Goal: Information Seeking & Learning: Learn about a topic

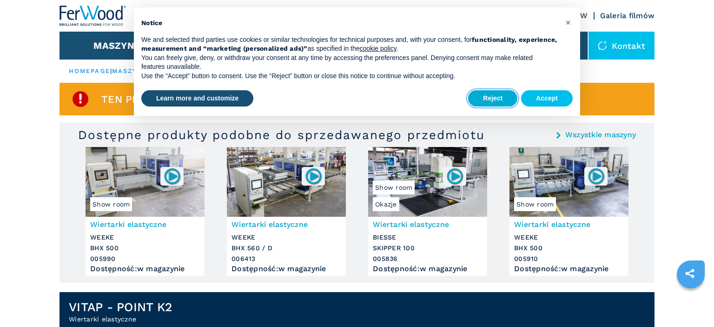
click at [505, 96] on button "Reject" at bounding box center [492, 98] width 49 height 17
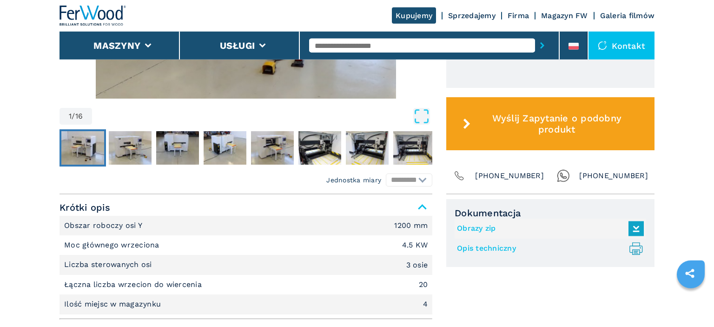
scroll to position [491, 0]
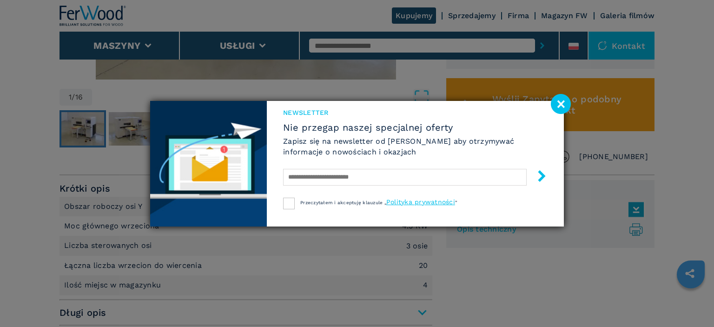
click at [555, 100] on image at bounding box center [561, 104] width 20 height 20
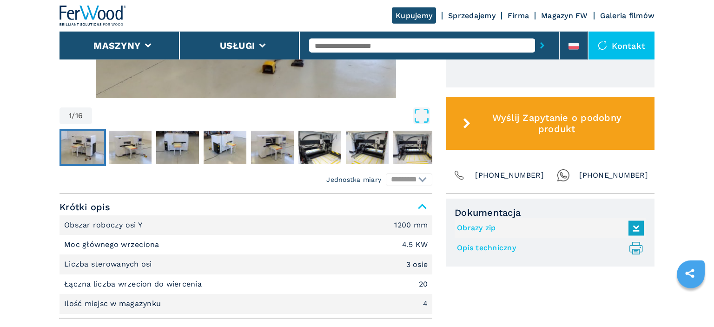
scroll to position [344, 0]
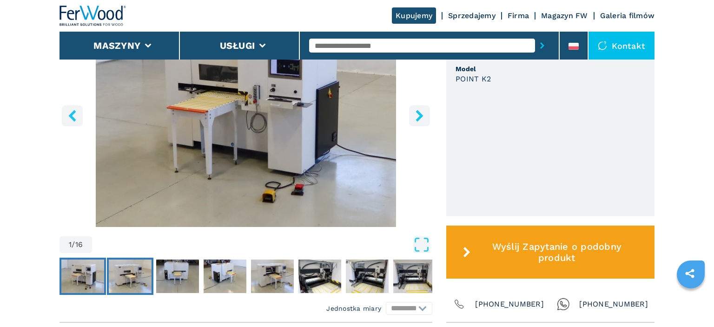
click at [126, 267] on img "Go to Slide 2" at bounding box center [130, 275] width 43 height 33
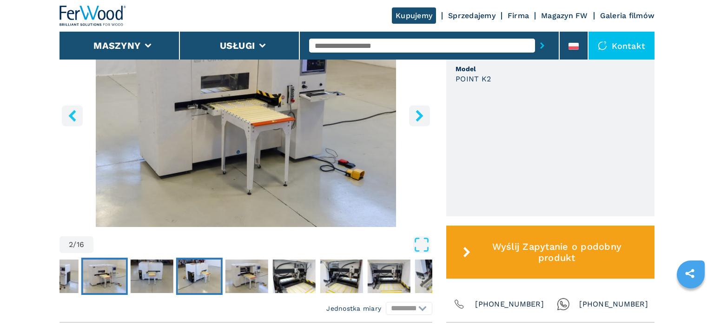
click at [184, 268] on img "Go to Slide 4" at bounding box center [199, 275] width 43 height 33
click at [266, 267] on img "Go to Slide 5" at bounding box center [247, 275] width 43 height 33
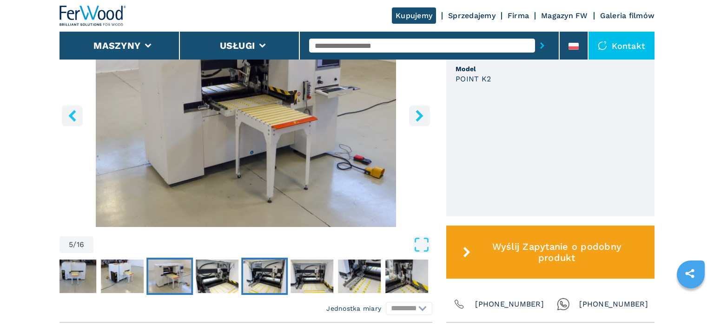
drag, startPoint x: 275, startPoint y: 267, endPoint x: 275, endPoint y: 257, distance: 10.2
click at [275, 267] on img "Go to Slide 7" at bounding box center [264, 275] width 43 height 33
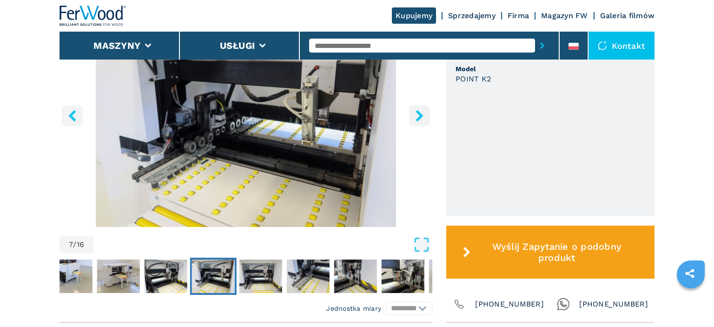
scroll to position [294, 0]
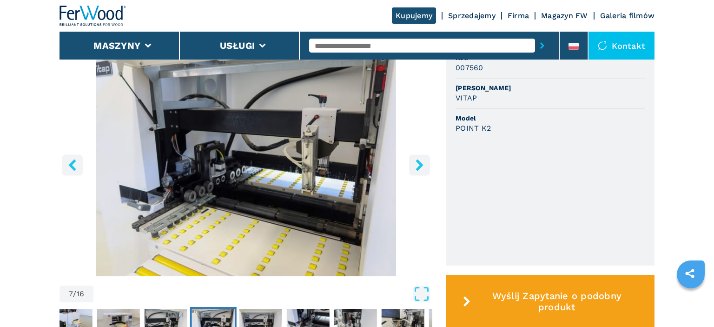
click at [422, 165] on icon "right-button" at bounding box center [419, 165] width 7 height 12
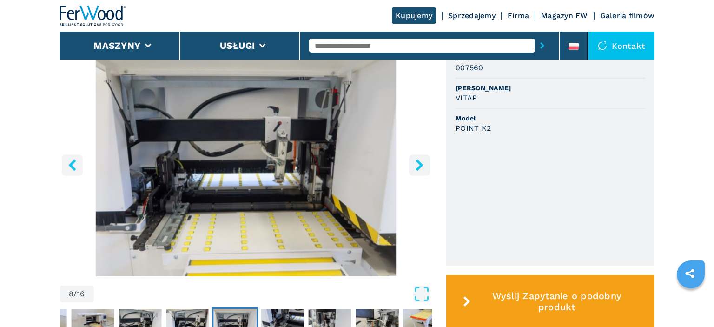
click at [422, 165] on icon "right-button" at bounding box center [419, 165] width 7 height 12
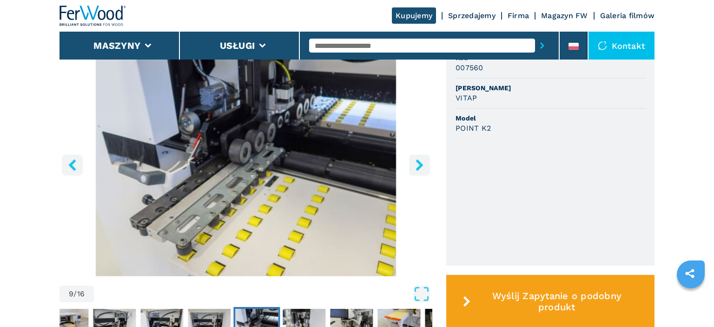
click at [422, 165] on icon "right-button" at bounding box center [419, 165] width 7 height 12
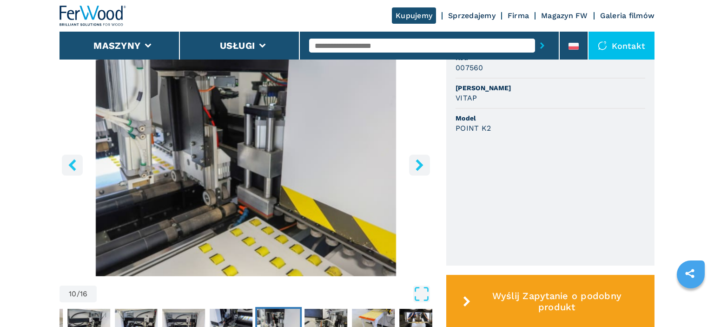
click at [422, 165] on icon "right-button" at bounding box center [419, 165] width 7 height 12
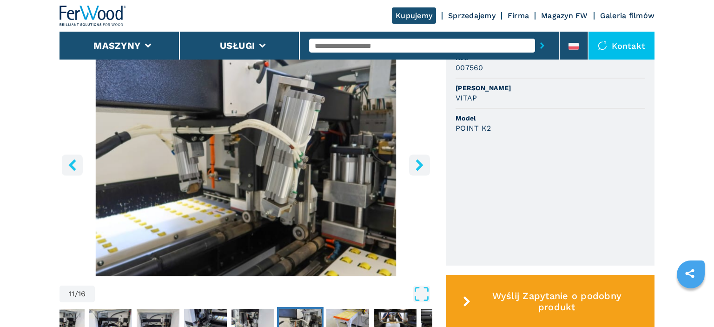
click at [422, 165] on icon "right-button" at bounding box center [419, 165] width 7 height 12
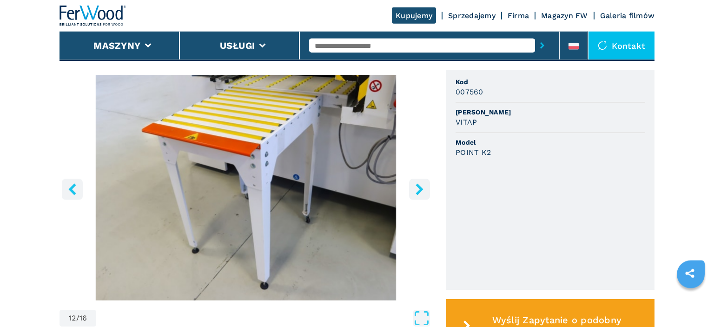
scroll to position [246, 0]
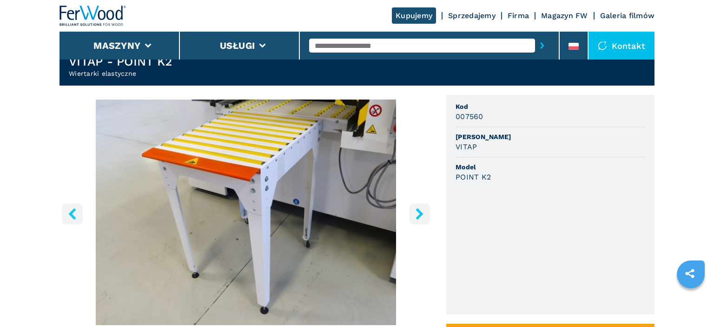
click at [414, 214] on icon "right-button" at bounding box center [420, 214] width 12 height 12
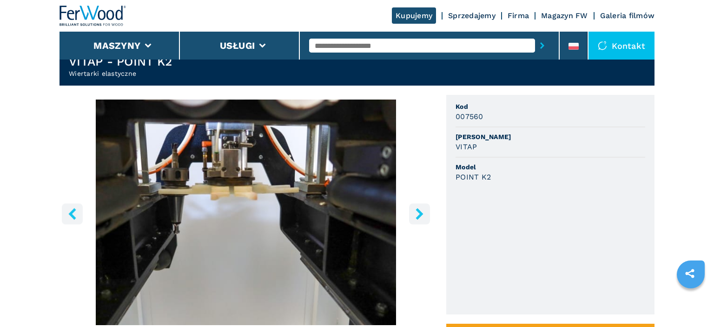
click at [414, 213] on icon "right-button" at bounding box center [420, 214] width 12 height 12
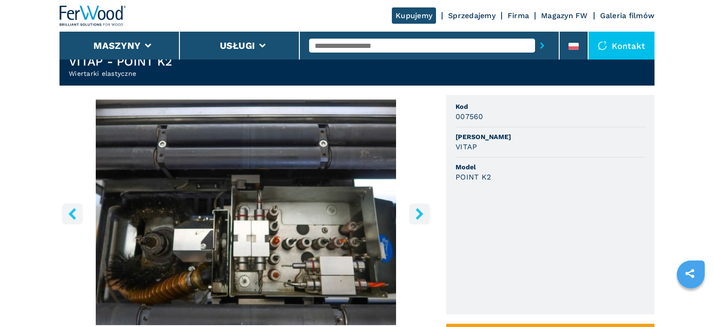
click at [414, 213] on icon "right-button" at bounding box center [420, 214] width 12 height 12
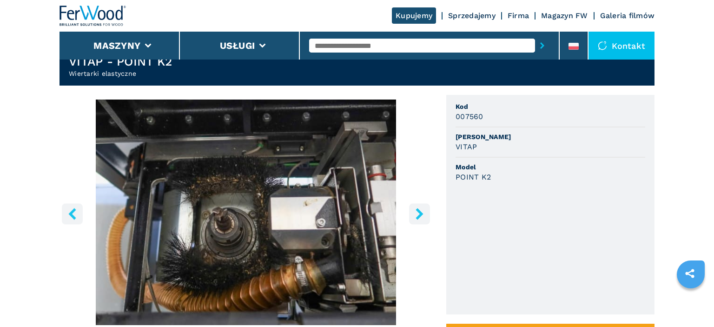
click at [414, 213] on icon "right-button" at bounding box center [420, 214] width 12 height 12
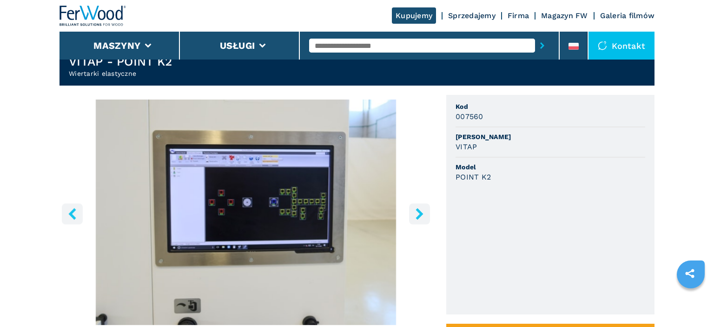
click at [414, 213] on icon "right-button" at bounding box center [420, 214] width 12 height 12
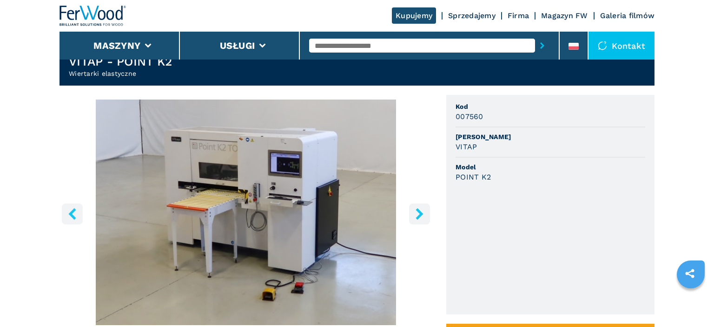
click at [414, 213] on icon "right-button" at bounding box center [420, 214] width 12 height 12
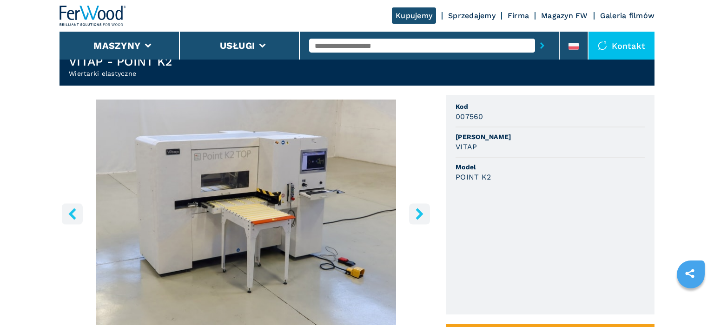
click at [414, 213] on icon "right-button" at bounding box center [420, 214] width 12 height 12
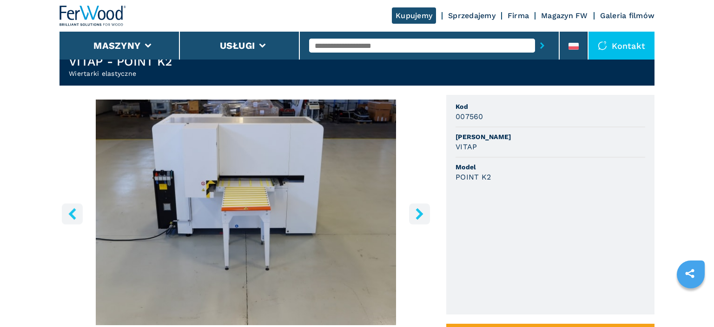
click at [414, 213] on icon "right-button" at bounding box center [420, 214] width 12 height 12
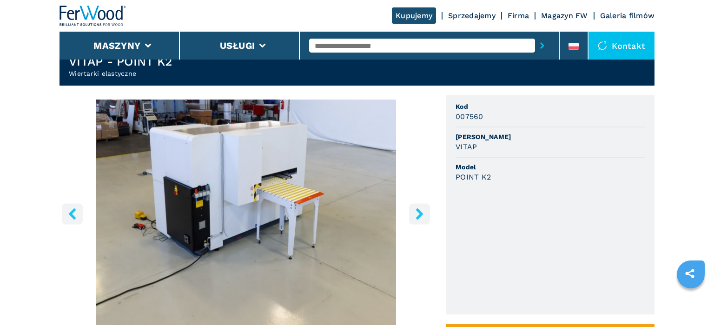
click at [414, 213] on icon "right-button" at bounding box center [420, 214] width 12 height 12
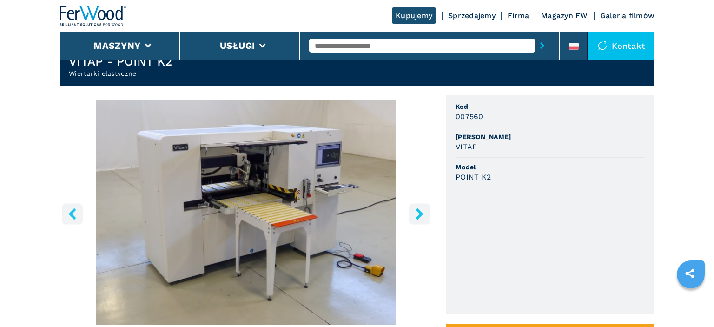
click at [414, 213] on icon "right-button" at bounding box center [420, 214] width 12 height 12
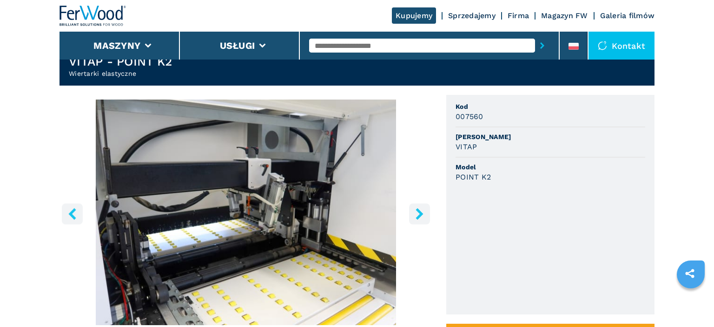
click at [414, 213] on icon "right-button" at bounding box center [420, 214] width 12 height 12
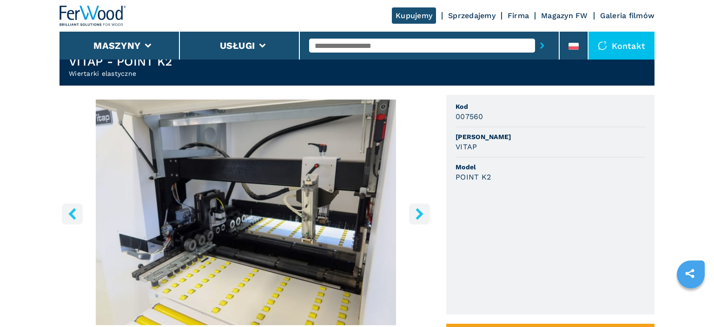
click at [414, 213] on icon "right-button" at bounding box center [420, 214] width 12 height 12
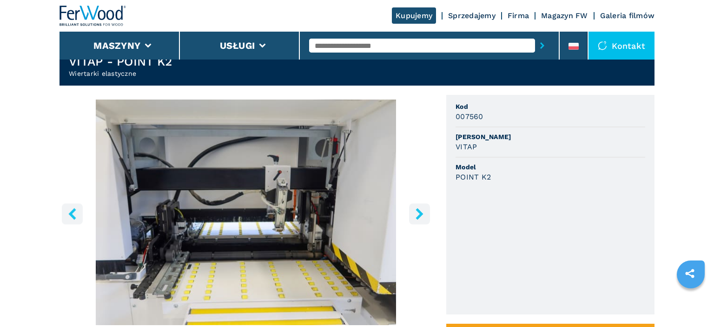
click at [414, 213] on icon "right-button" at bounding box center [420, 214] width 12 height 12
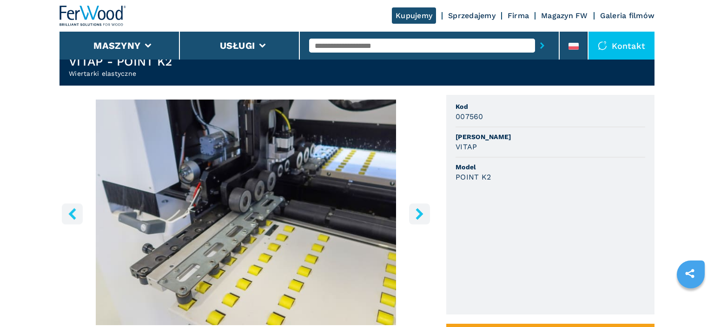
click at [414, 213] on icon "right-button" at bounding box center [420, 214] width 12 height 12
